Goal: Information Seeking & Learning: Learn about a topic

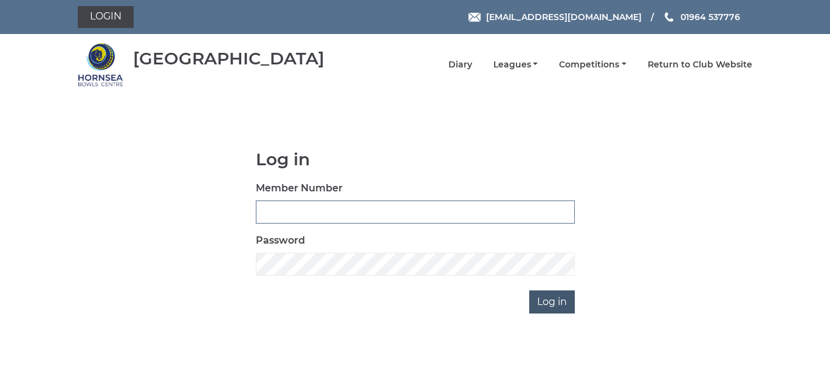
type input "0086"
click at [553, 302] on input "Log in" at bounding box center [552, 302] width 46 height 23
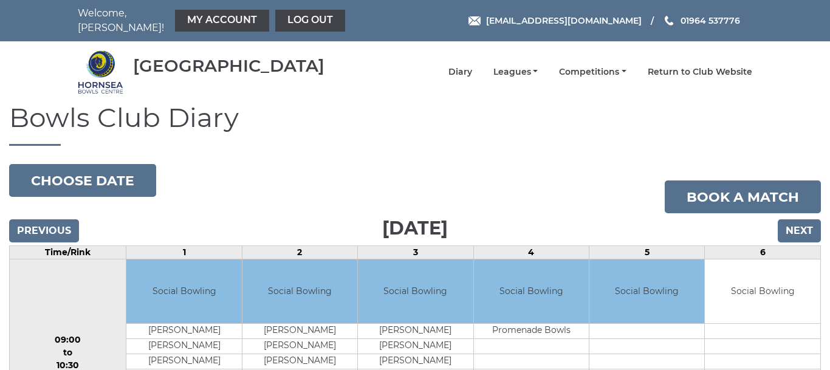
click at [554, 303] on td "Social Bowling" at bounding box center [531, 292] width 115 height 64
click at [791, 220] on input "Next" at bounding box center [799, 230] width 43 height 23
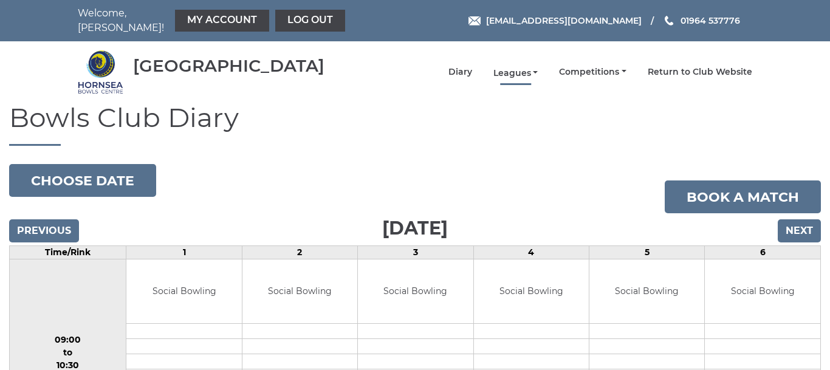
click at [518, 67] on link "Leagues" at bounding box center [516, 73] width 45 height 12
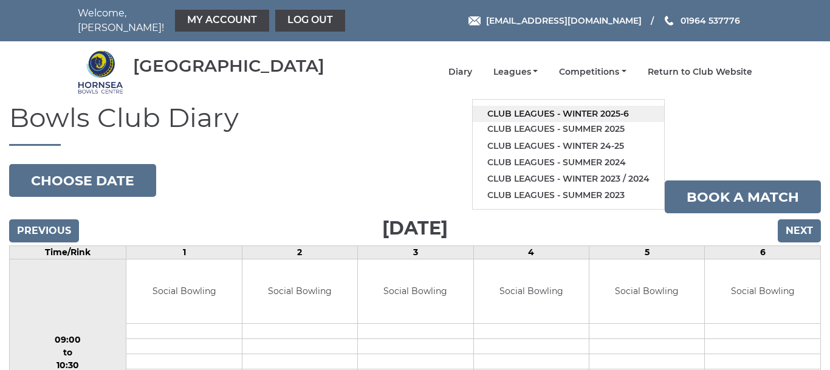
click at [516, 106] on link "Club leagues - Winter 2025-6" at bounding box center [568, 114] width 191 height 16
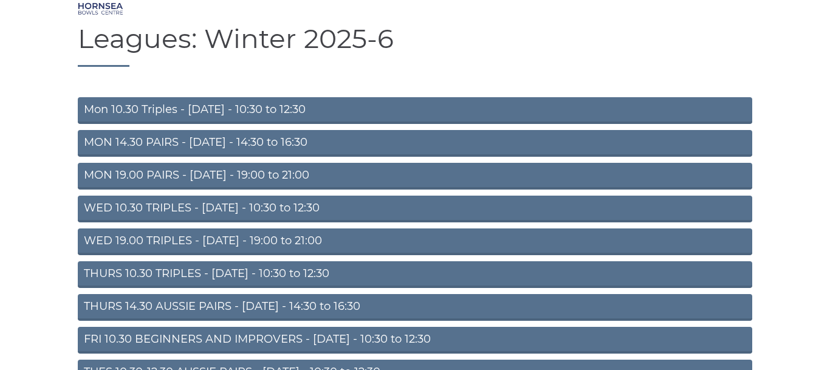
scroll to position [81, 0]
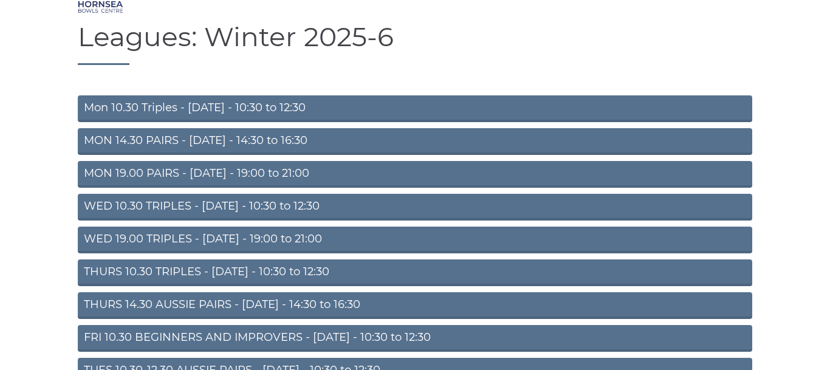
click at [368, 327] on link "FRI 10.30 BEGINNERS AND IMPROVERS - Friday - 10:30 to 12:30" at bounding box center [415, 338] width 675 height 27
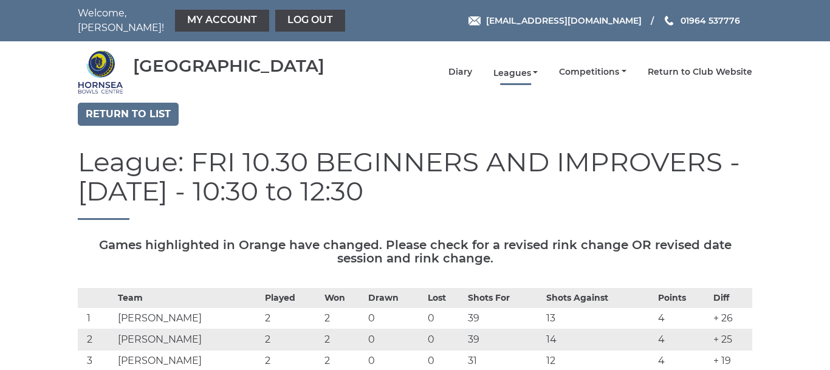
click at [516, 67] on link "Leagues" at bounding box center [516, 73] width 45 height 12
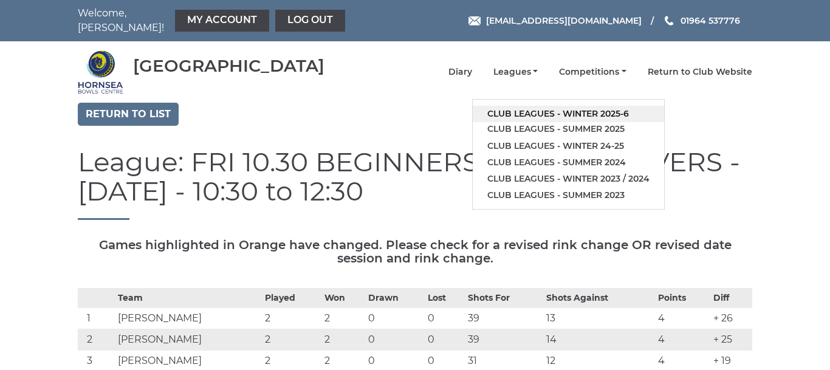
click at [534, 106] on link "Club leagues - Winter 2025-6" at bounding box center [568, 114] width 191 height 16
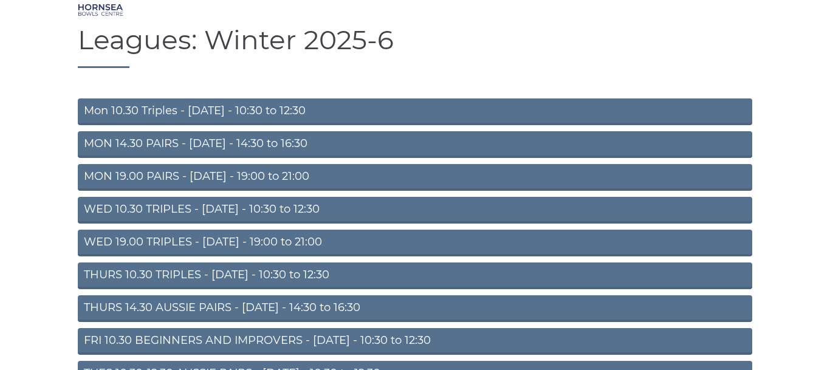
scroll to position [80, 0]
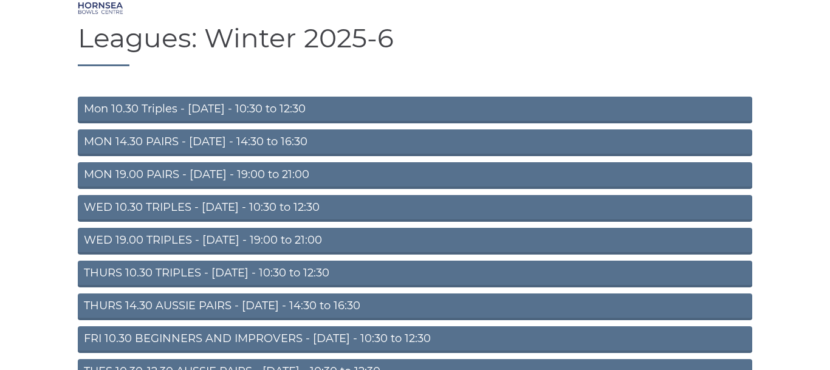
click at [345, 363] on link "TUES 10.30-12.30 AUSSIE PAIRS - Tuesday - 10:30 to 12:30" at bounding box center [415, 372] width 675 height 27
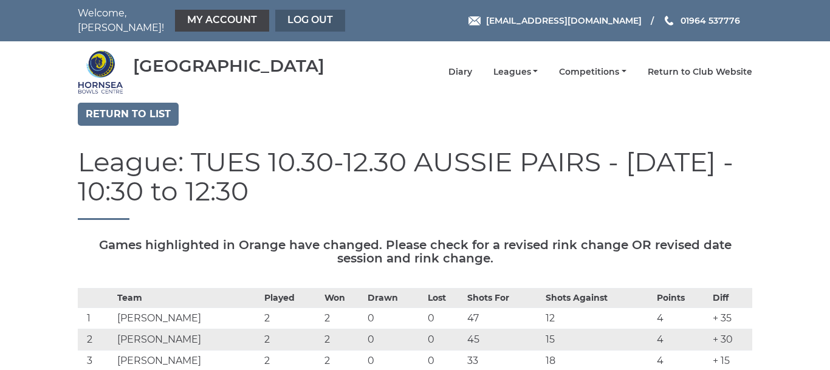
click at [288, 11] on link "Log out" at bounding box center [310, 21] width 70 height 22
